Goal: Obtain resource: Download file/media

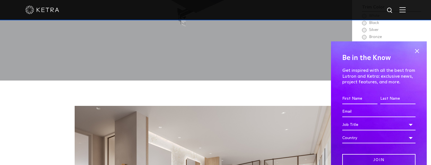
scroll to position [620, 0]
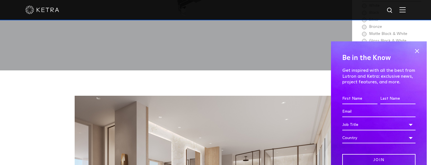
click at [415, 51] on span at bounding box center [417, 51] width 8 height 8
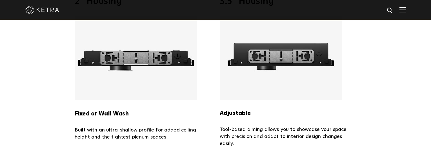
scroll to position [1100, 0]
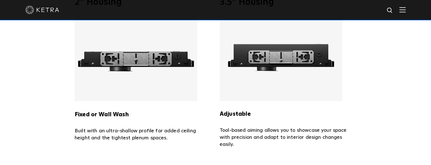
click at [128, 84] on img at bounding box center [136, 59] width 123 height 85
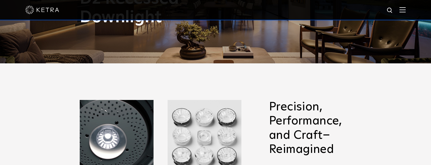
scroll to position [0, 0]
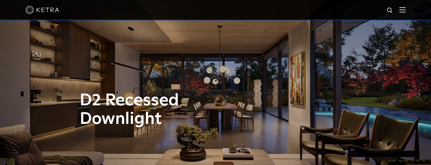
click at [406, 12] on img at bounding box center [403, 9] width 6 height 5
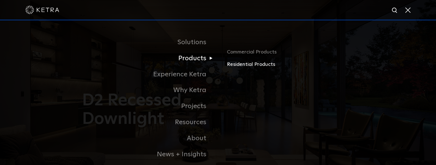
click at [261, 66] on link "Residential Products" at bounding box center [293, 65] width 132 height 8
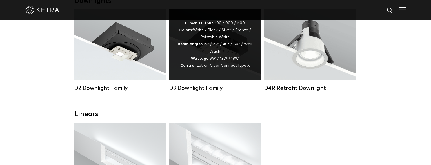
scroll to position [113, 0]
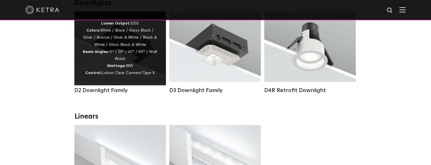
click at [149, 69] on div "Lumen Output: 1200 Colors: White / Black / Gloss Black / Silver / Bronze / Silv…" at bounding box center [120, 48] width 75 height 57
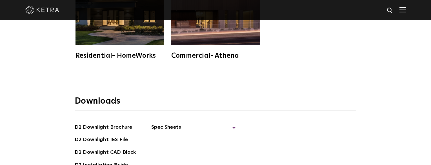
scroll to position [1410, 0]
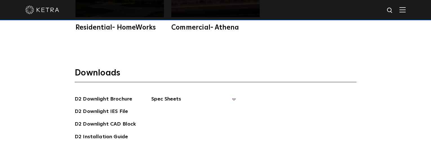
click at [180, 95] on span "Spec Sheets" at bounding box center [193, 101] width 85 height 12
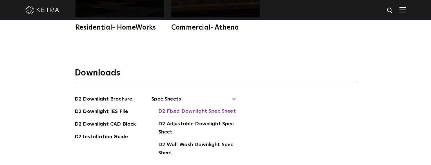
click at [199, 107] on link "D2 Fixed Downlight Spec Sheet" at bounding box center [196, 111] width 77 height 9
